Goal: Task Accomplishment & Management: Manage account settings

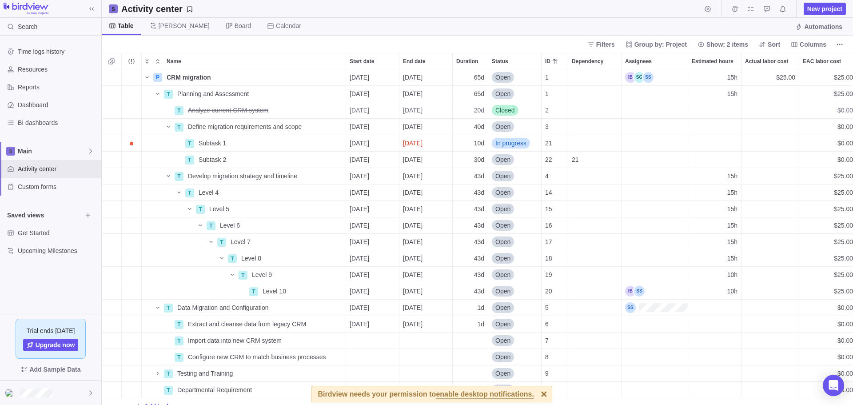
scroll to position [329, 744]
click at [536, 393] on div at bounding box center [544, 394] width 16 height 16
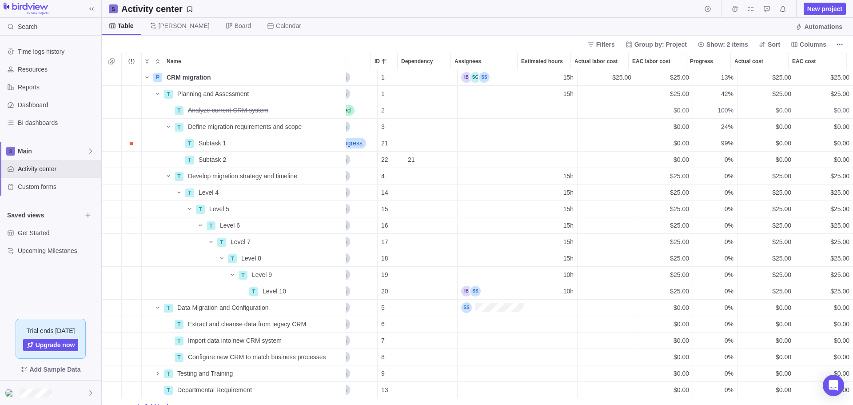
scroll to position [0, 0]
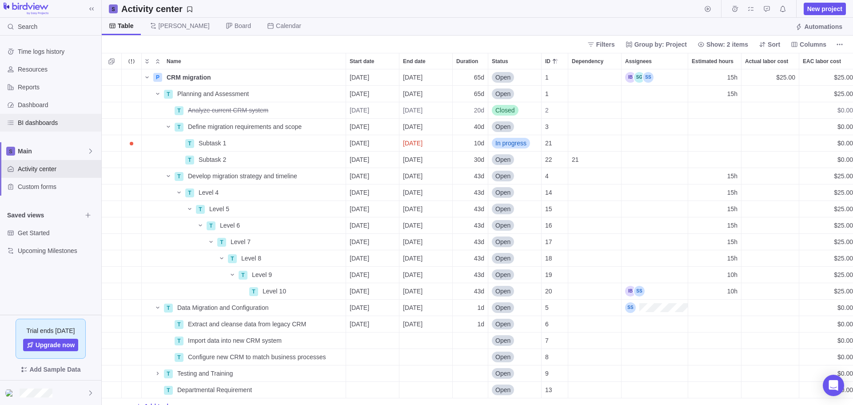
click at [24, 120] on span "BI dashboards" at bounding box center [58, 122] width 80 height 9
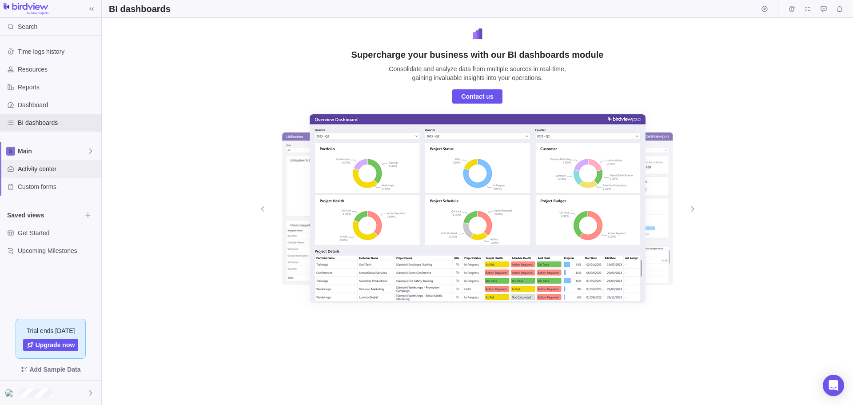
click at [25, 175] on div "Activity center" at bounding box center [50, 169] width 101 height 18
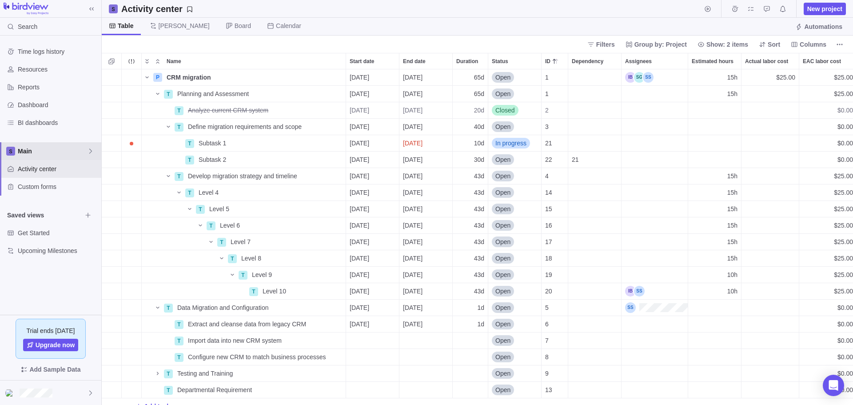
click at [21, 151] on span "Main" at bounding box center [52, 151] width 69 height 9
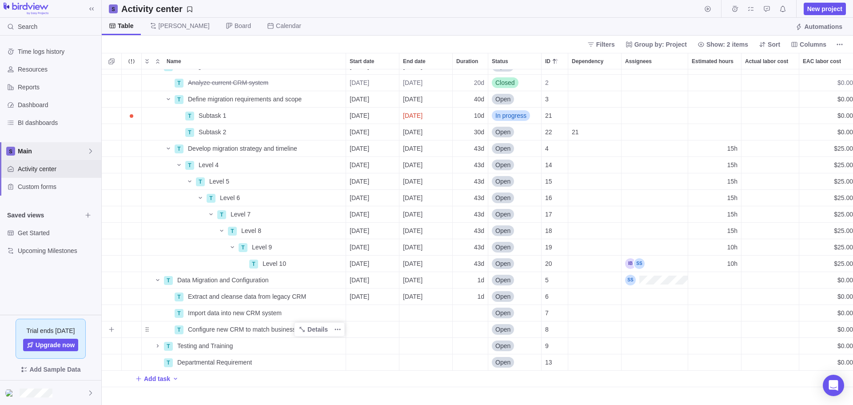
scroll to position [0, 0]
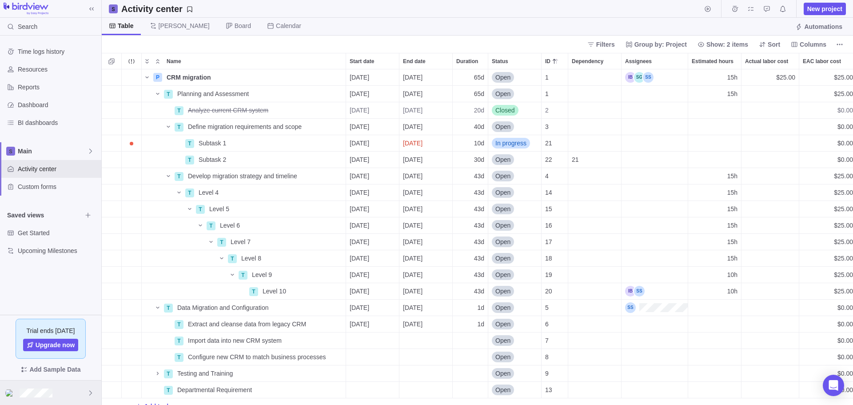
click at [56, 390] on div at bounding box center [50, 392] width 101 height 24
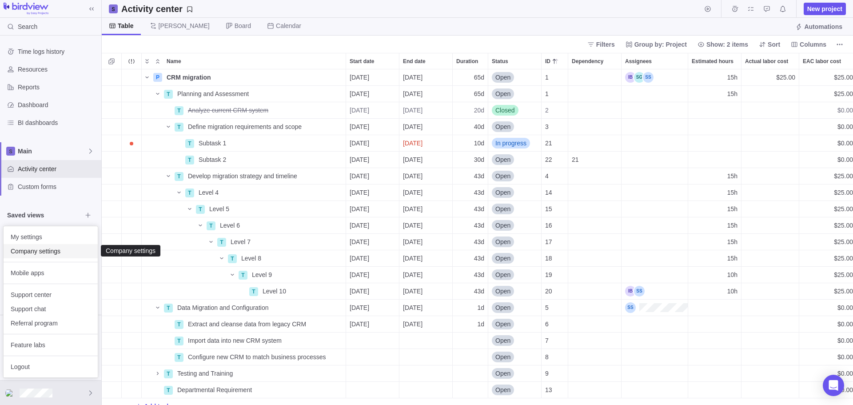
click at [34, 249] on span "Company settings" at bounding box center [51, 250] width 80 height 9
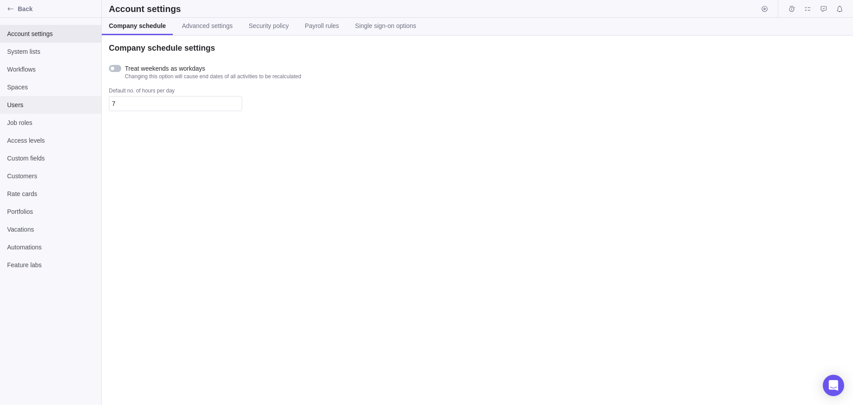
click at [35, 101] on span "Users" at bounding box center [50, 104] width 87 height 9
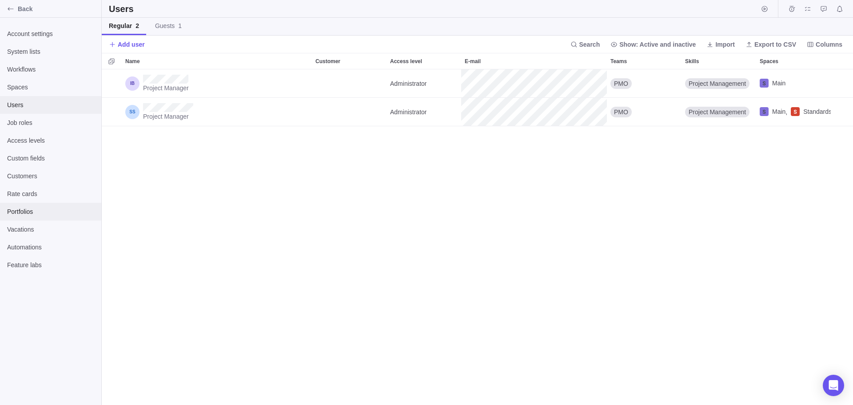
scroll to position [329, 744]
